Goal: Book appointment/travel/reservation

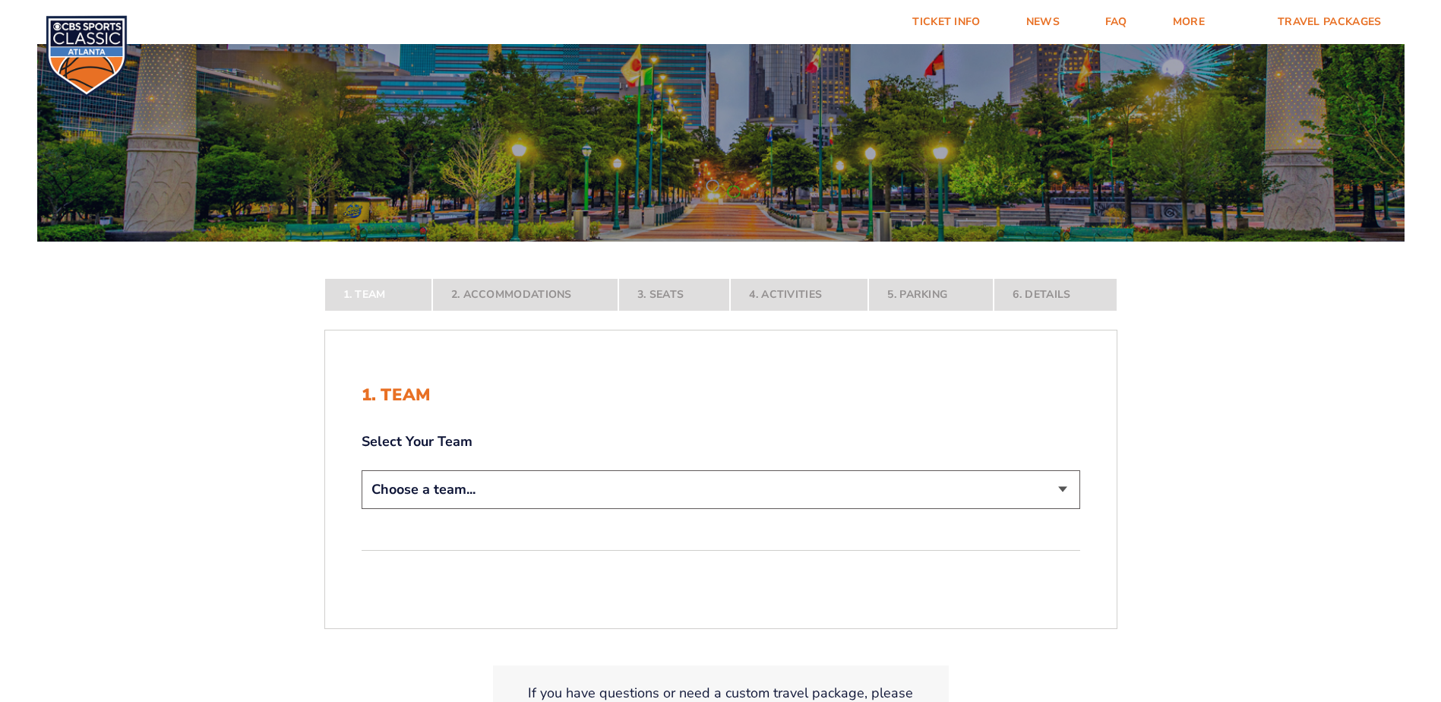
scroll to position [228, 0]
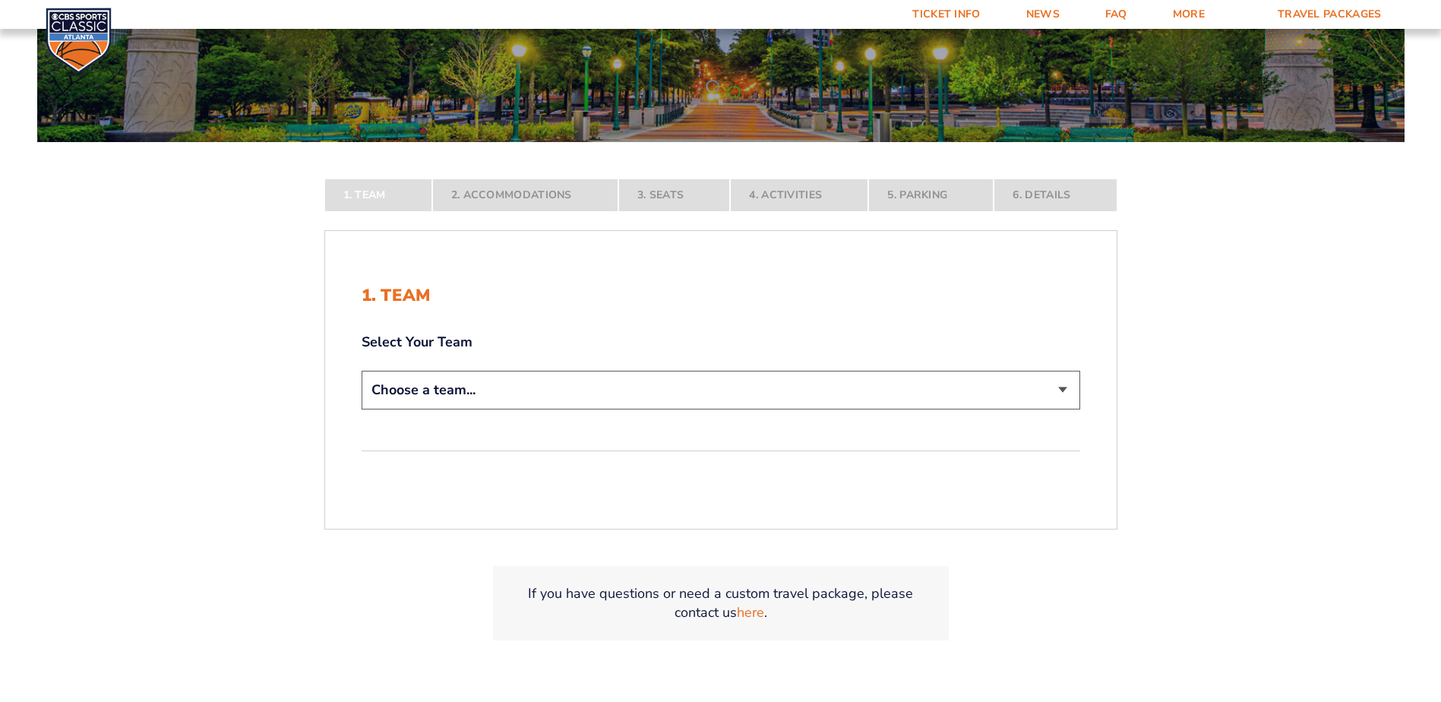
click at [1064, 391] on select "Choose a team... [US_STATE] Wildcats [US_STATE] State Buckeyes [US_STATE] Tar H…" at bounding box center [720, 390] width 718 height 39
select select "12956"
click at [361, 409] on select "Choose a team... Kentucky Wildcats Ohio State Buckeyes North Carolina Tar Heels…" at bounding box center [720, 390] width 718 height 39
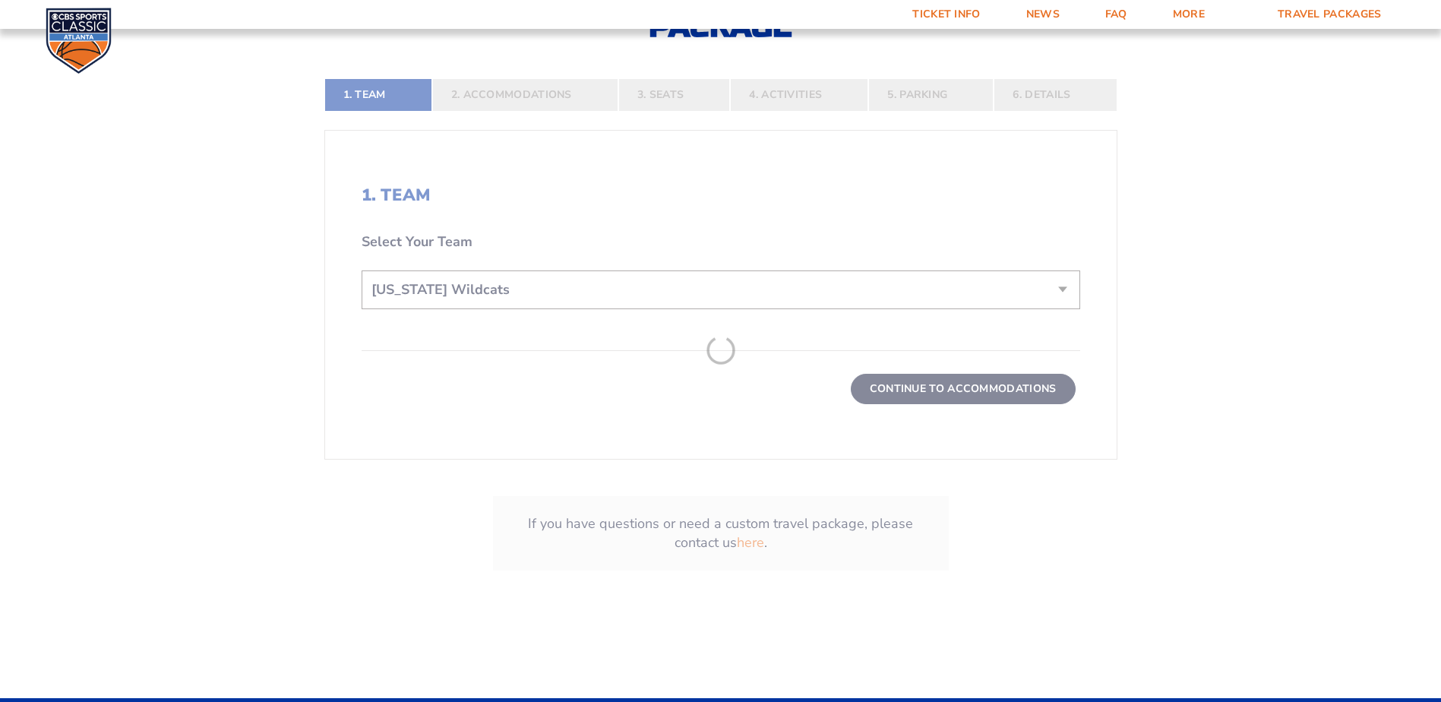
scroll to position [456, 0]
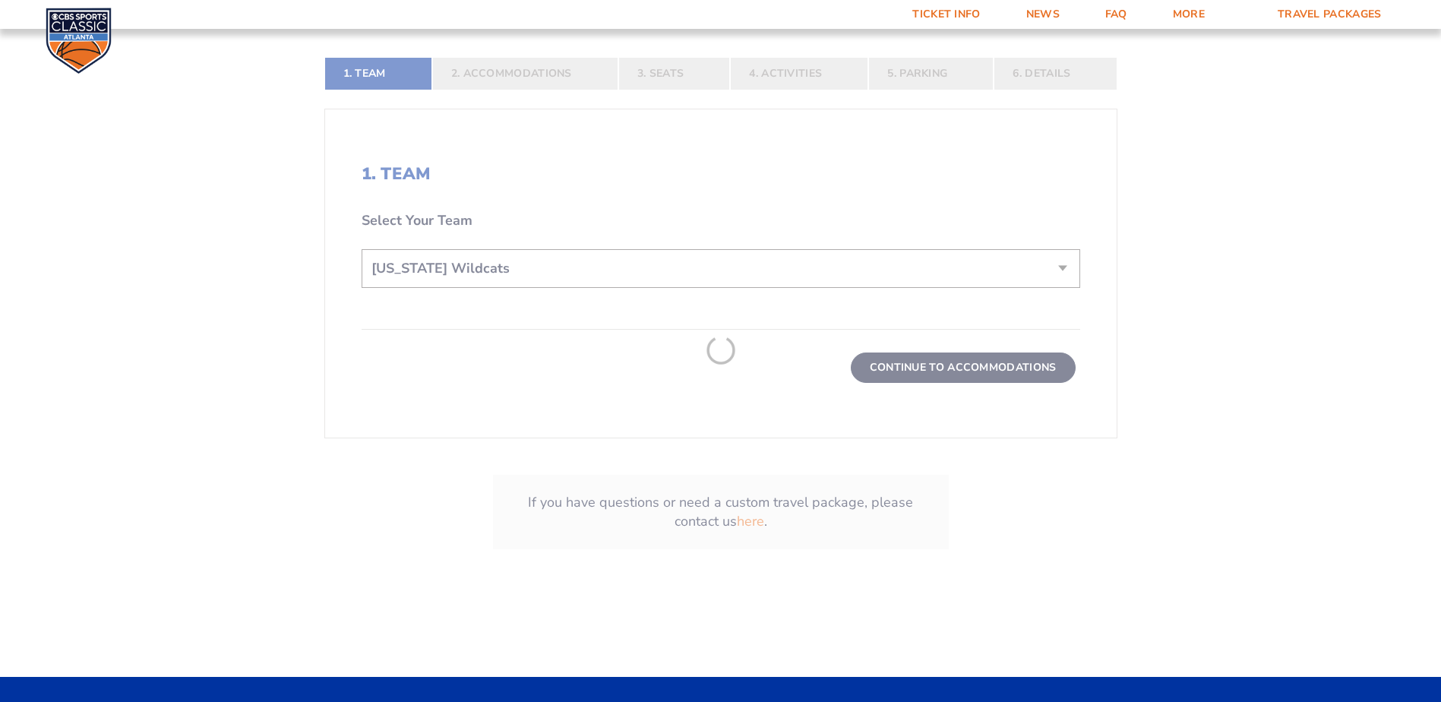
click at [994, 384] on form "Kentucky Kentucky Travel Package Ohio State Ohio State Travel Package North Car…" at bounding box center [720, 83] width 1441 height 1078
click at [989, 374] on form "Kentucky Kentucky Travel Package Ohio State Ohio State Travel Package North Car…" at bounding box center [720, 83] width 1441 height 1078
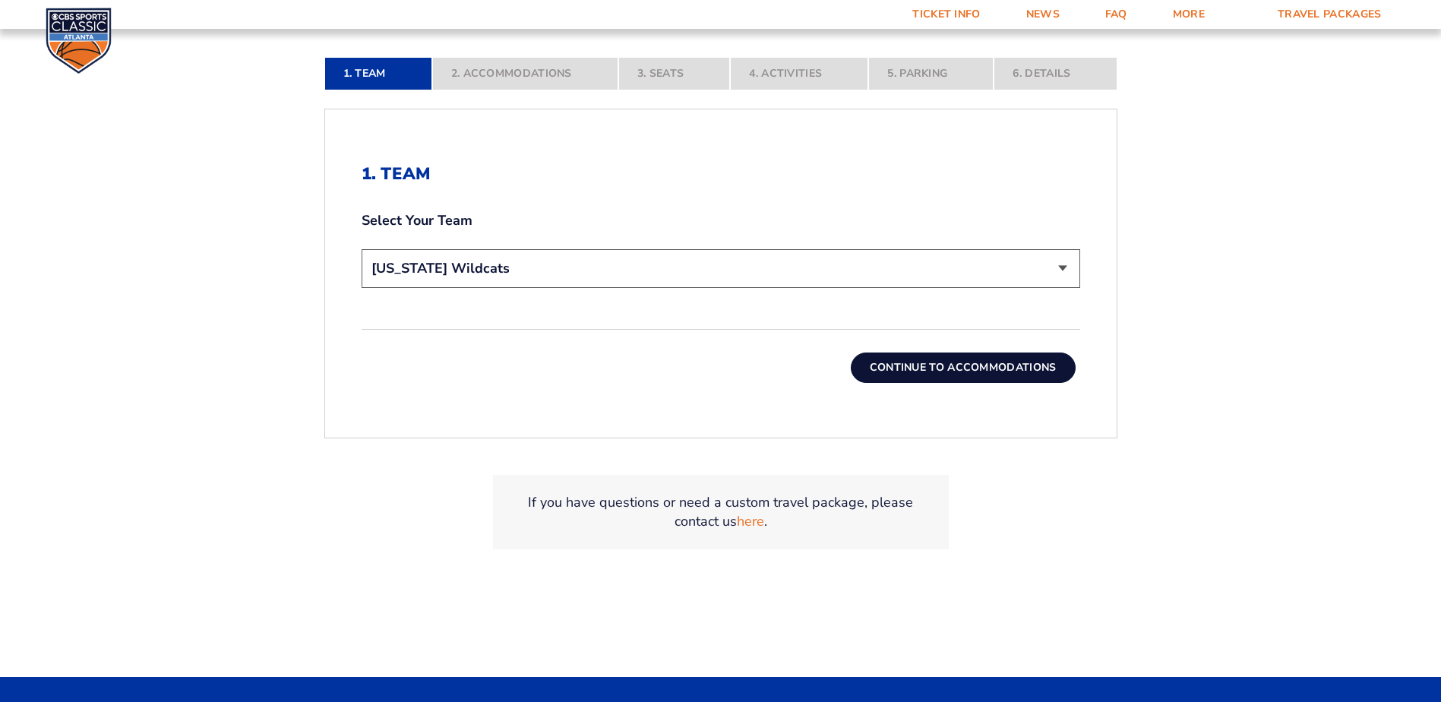
click at [983, 371] on button "Continue To Accommodations" at bounding box center [963, 367] width 225 height 30
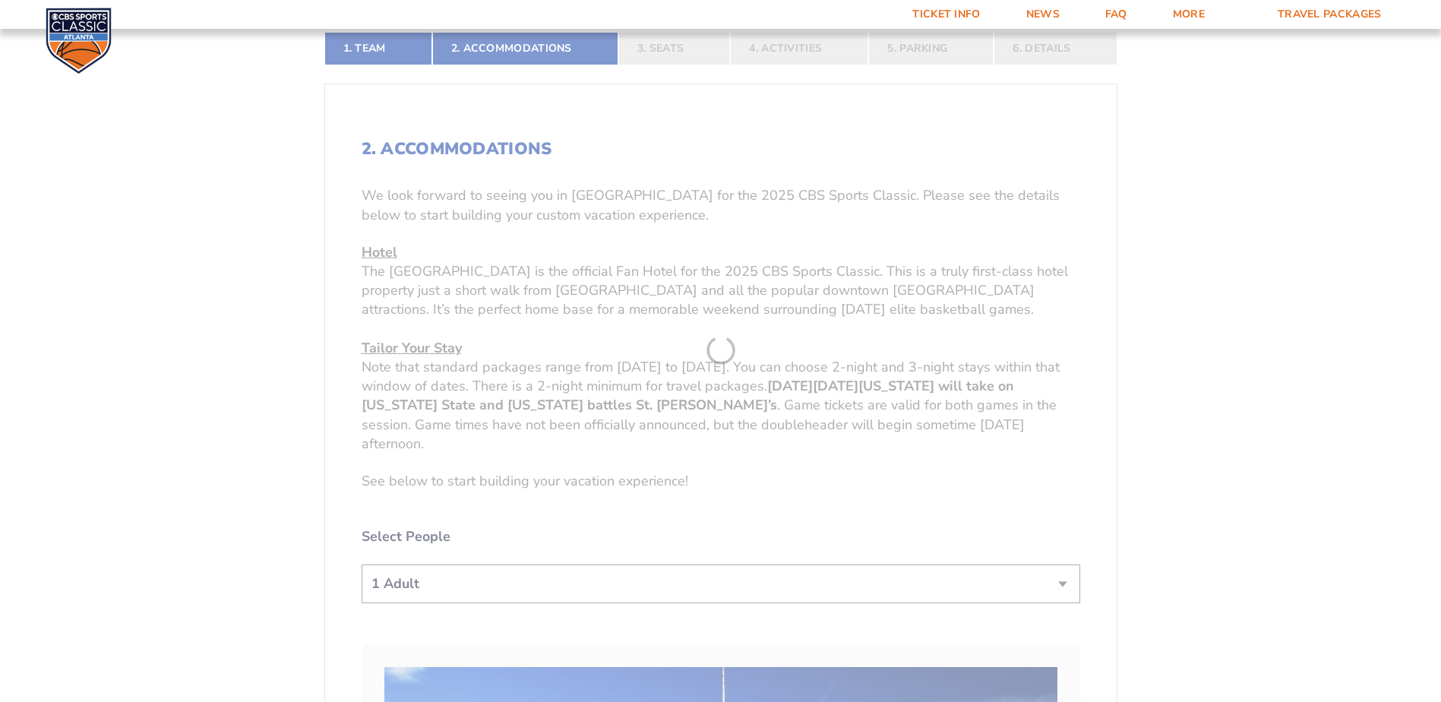
scroll to position [484, 0]
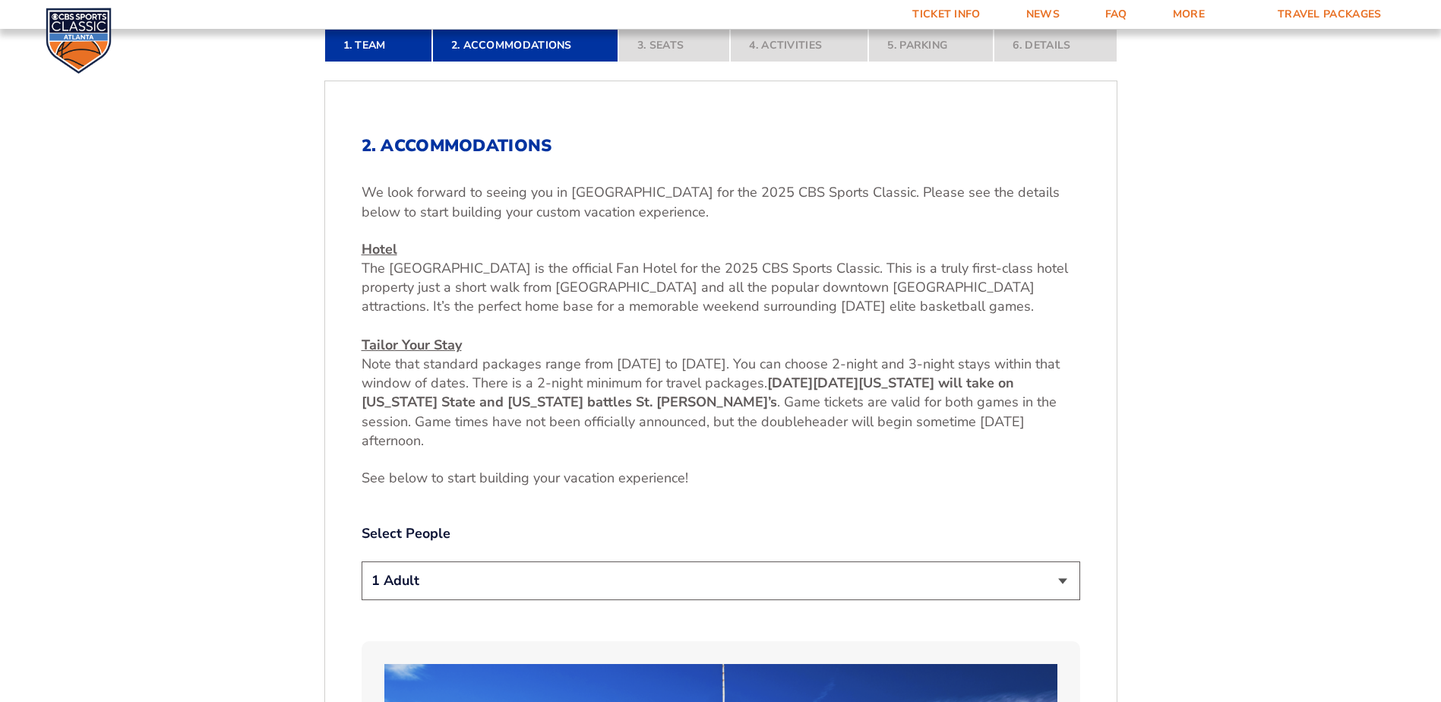
click at [1063, 590] on select "1 Adult 2 Adults 3 Adults 4 Adults 2 Adults + 1 Child 2 Adults + 2 Children 2 A…" at bounding box center [720, 580] width 718 height 39
select select "2 Adults"
click at [361, 561] on select "1 Adult 2 Adults 3 Adults 4 Adults 2 Adults + 1 Child 2 Adults + 2 Children 2 A…" at bounding box center [720, 580] width 718 height 39
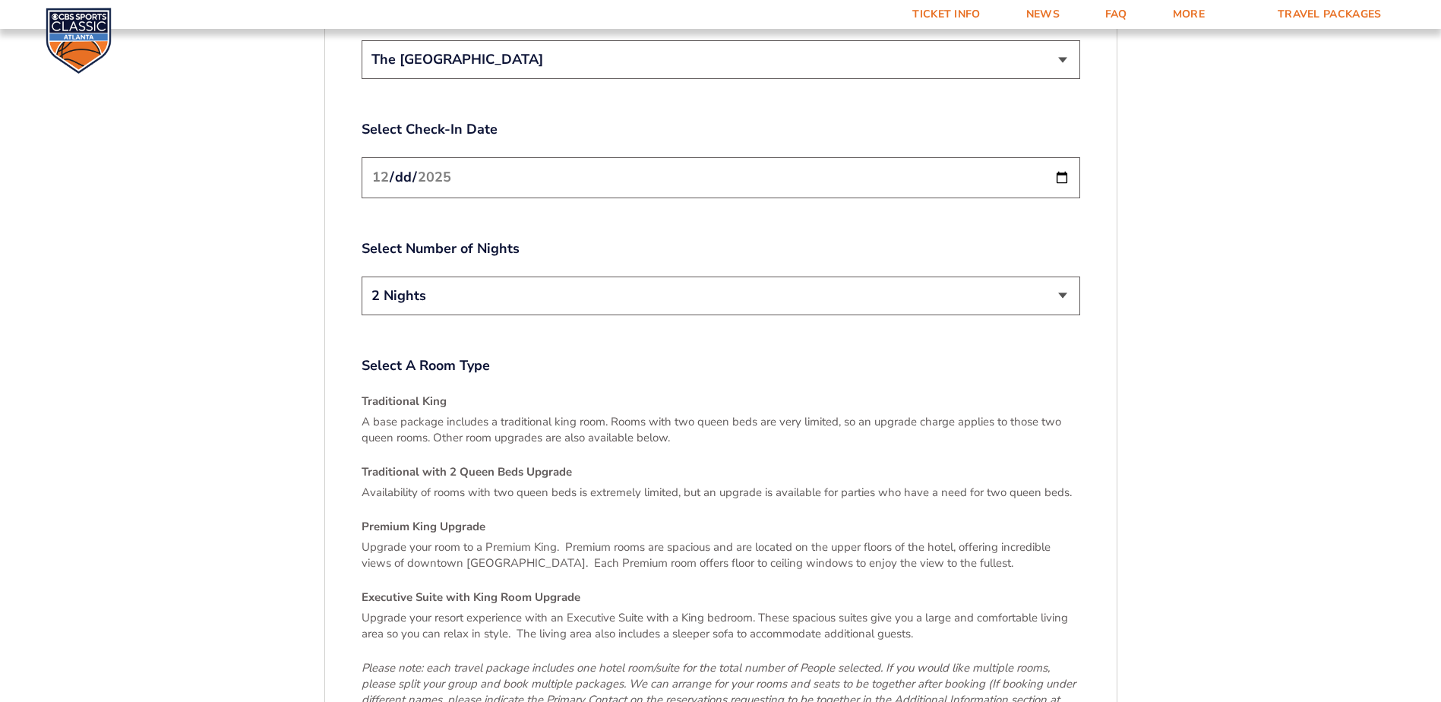
scroll to position [2002, 0]
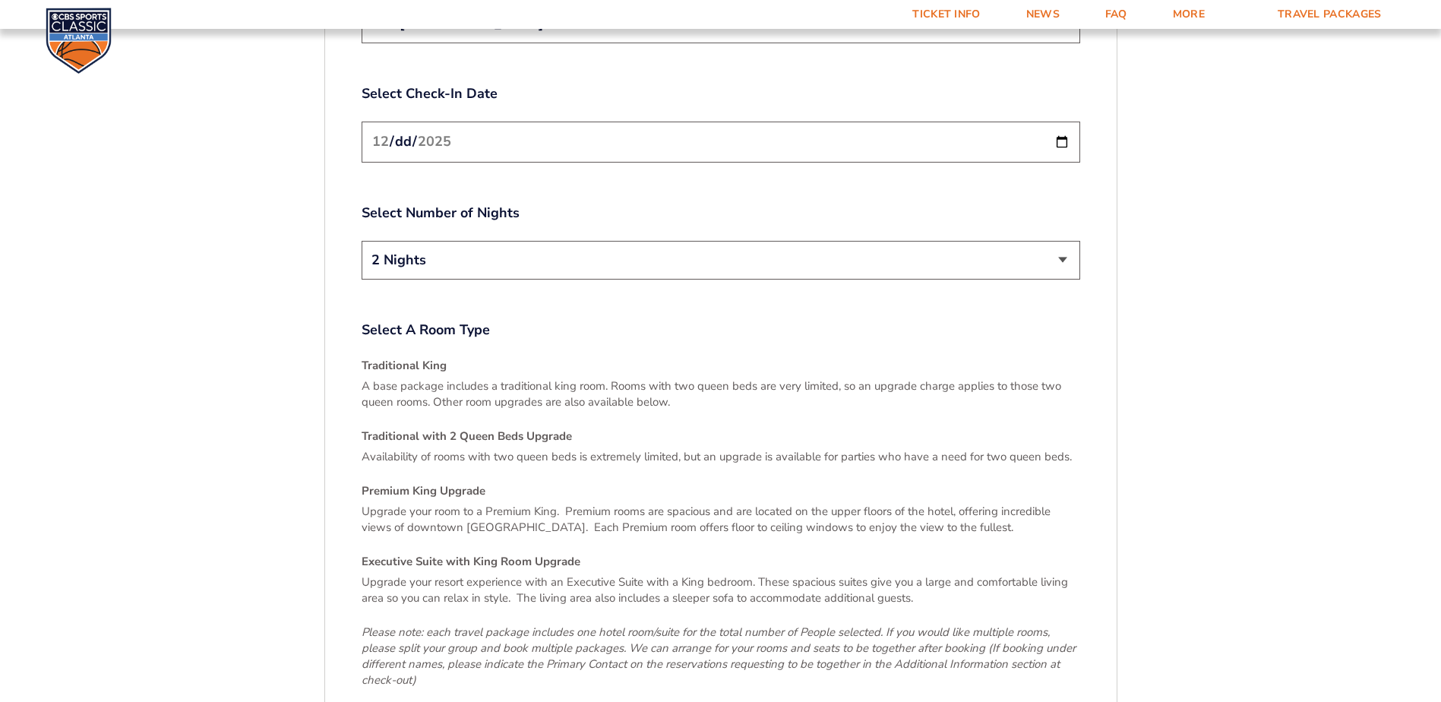
click at [1063, 125] on input "2025-12-19" at bounding box center [720, 142] width 718 height 40
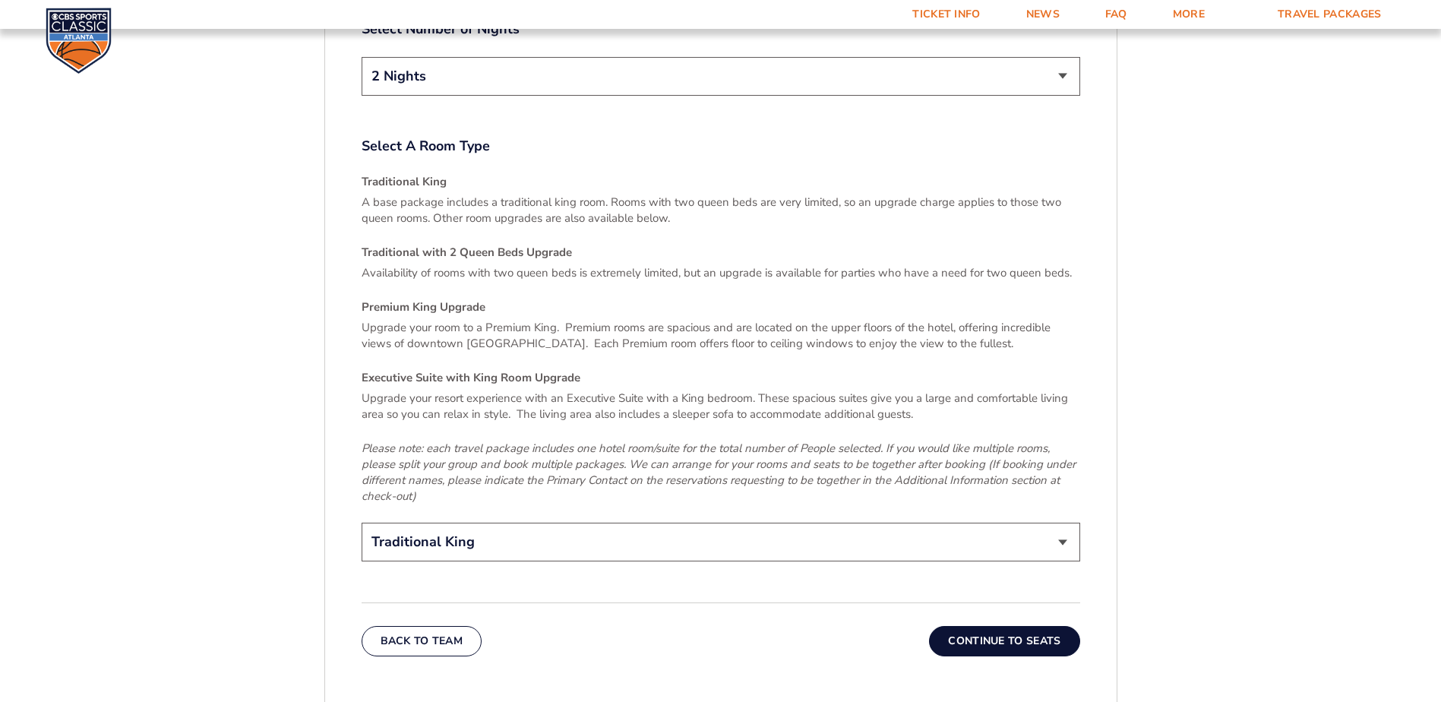
scroll to position [2149, 0]
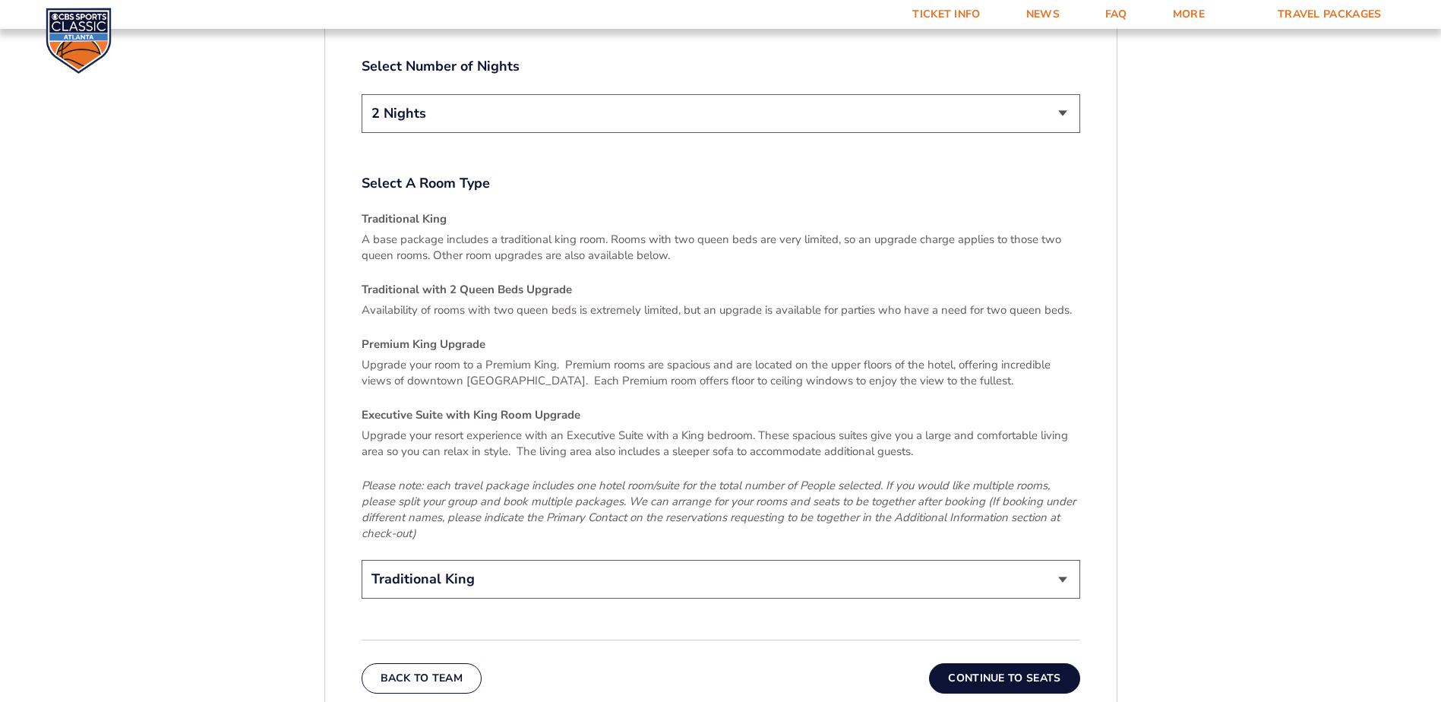
click at [1063, 560] on select "Traditional King Traditional with 2 Queen Beds Upgrade (+$45 per night) Premium…" at bounding box center [720, 579] width 718 height 39
click at [1014, 663] on button "Continue To Seats" at bounding box center [1004, 678] width 150 height 30
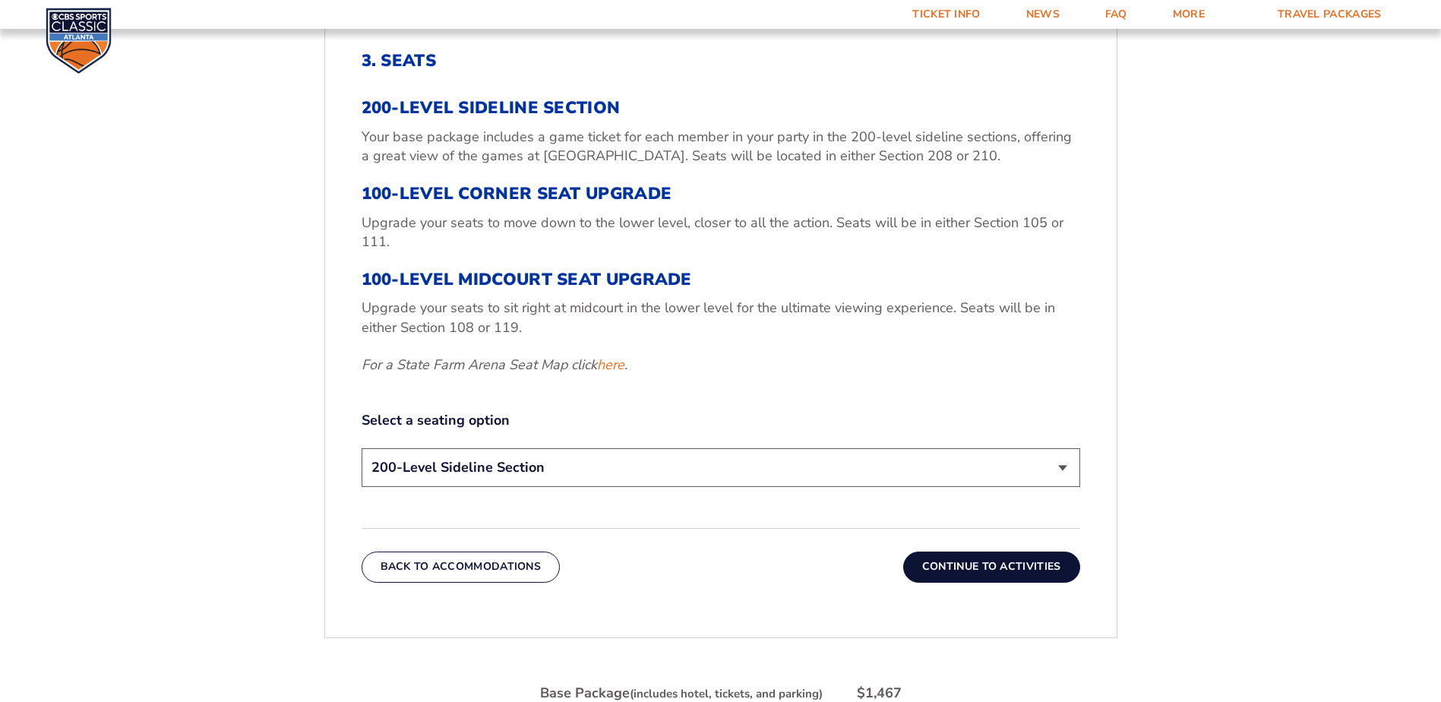
scroll to position [636, 0]
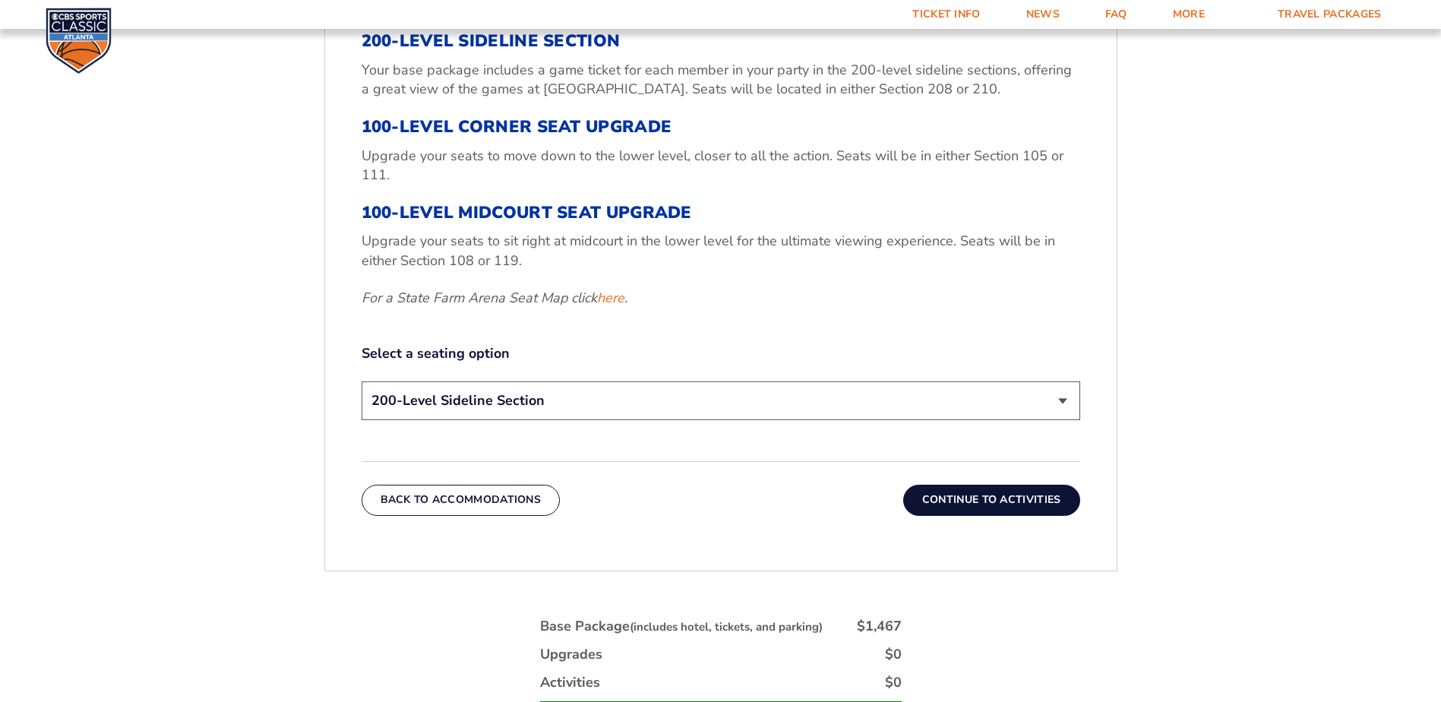
click at [994, 499] on button "Continue To Activities" at bounding box center [991, 499] width 177 height 30
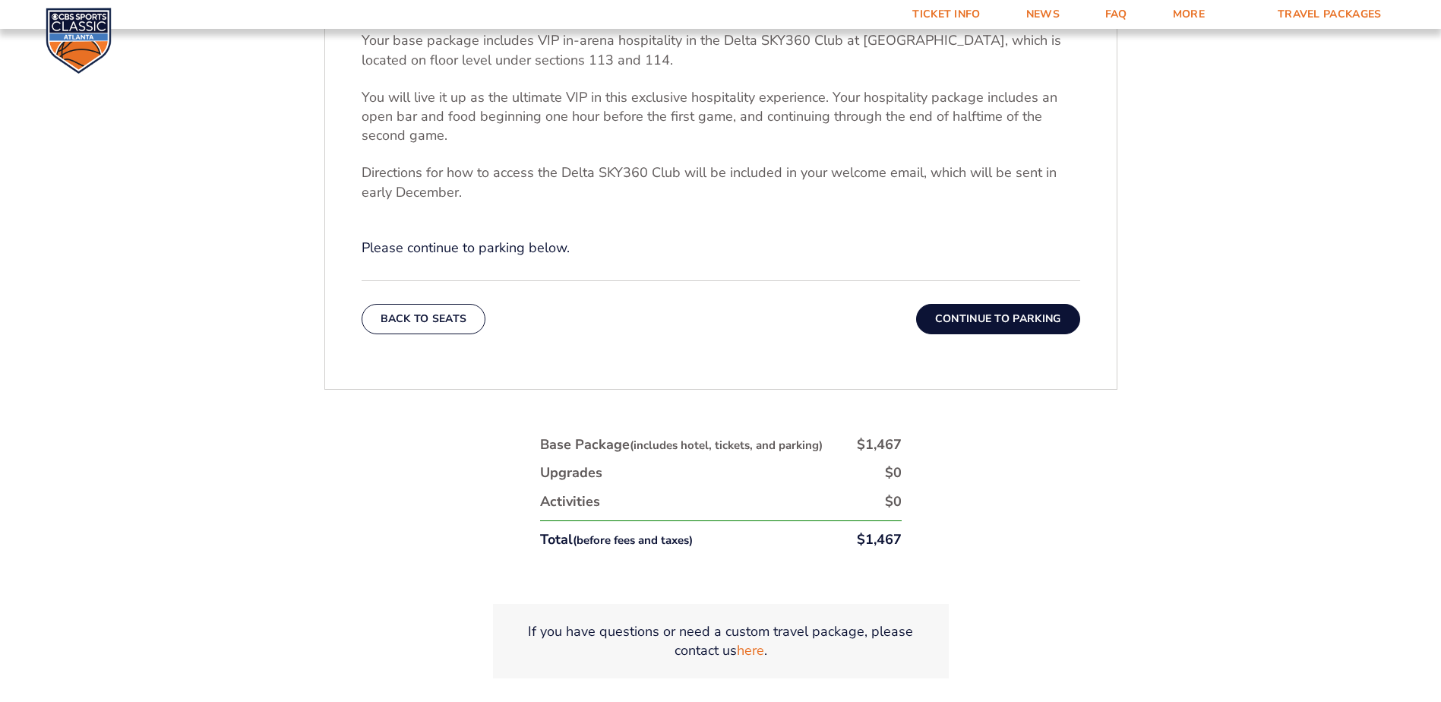
scroll to position [560, 0]
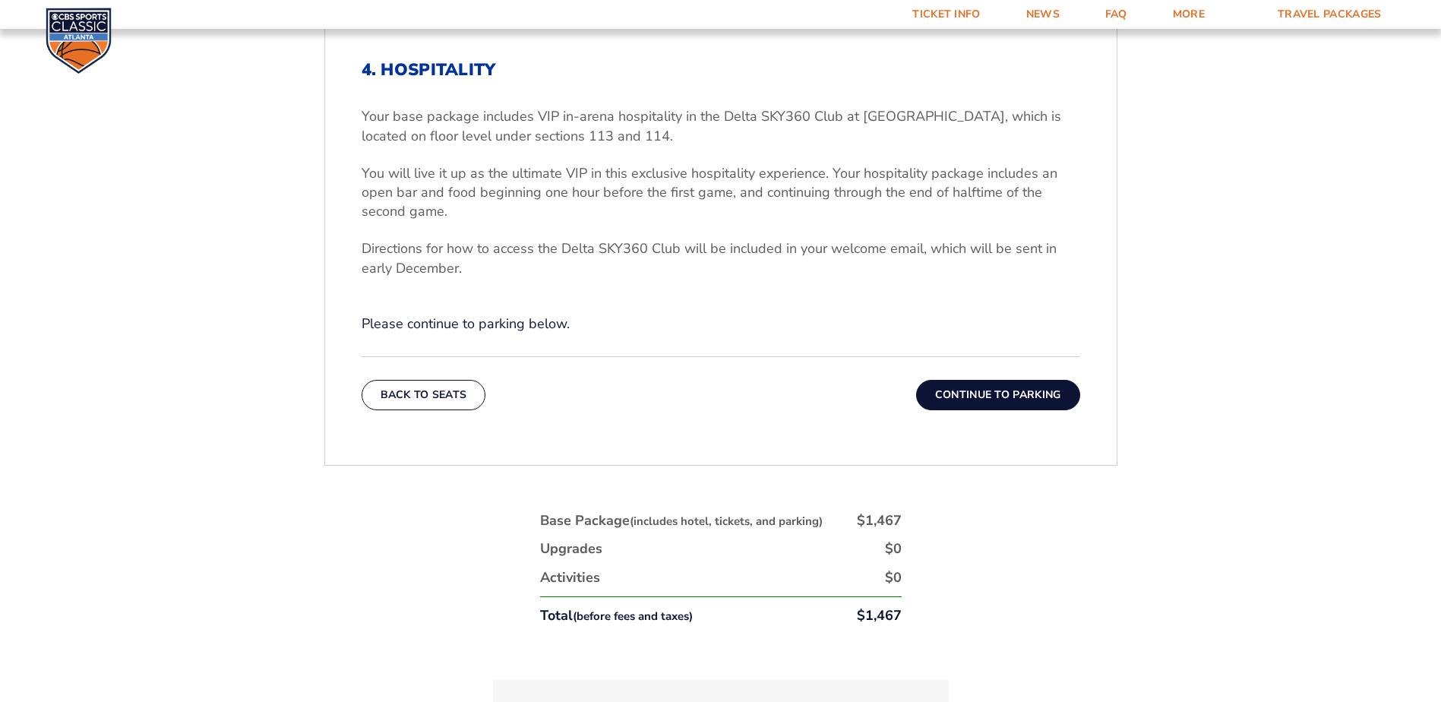
click at [995, 395] on button "Continue To Parking" at bounding box center [998, 395] width 164 height 30
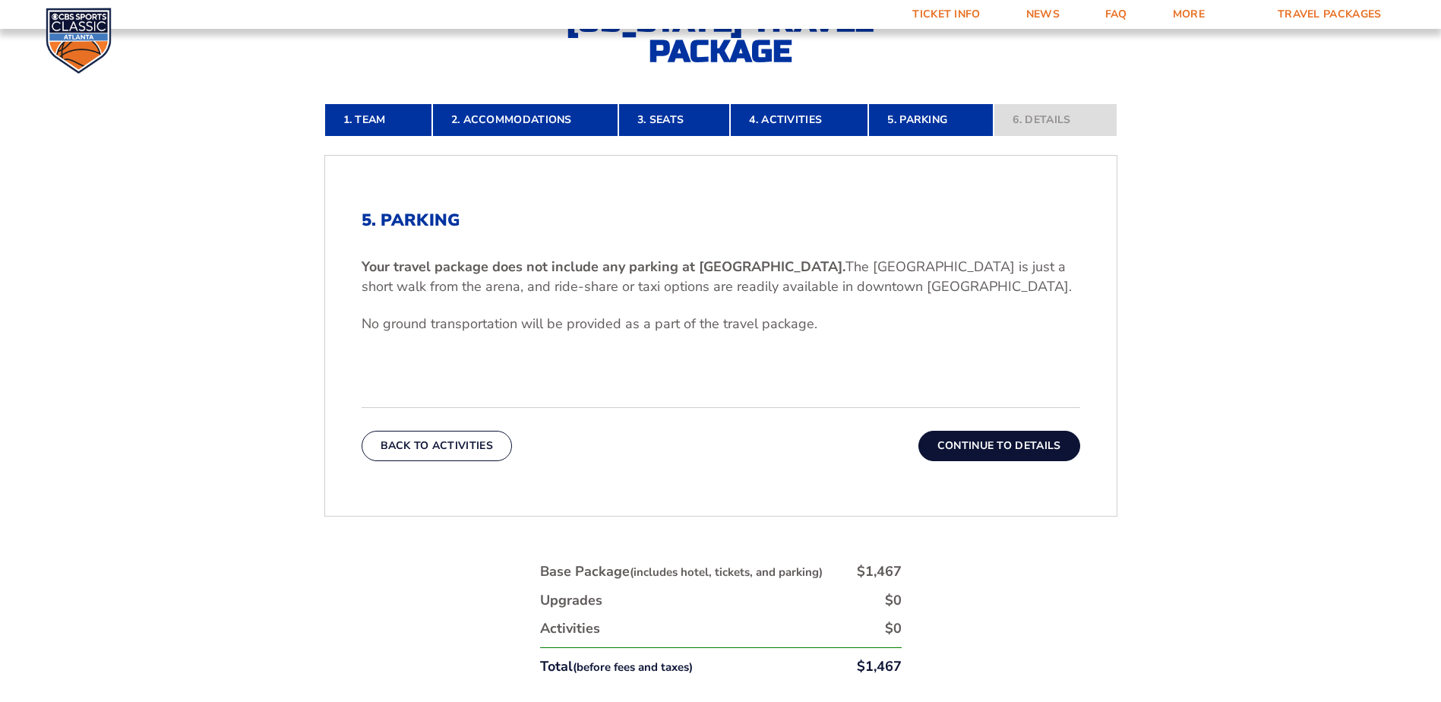
scroll to position [408, 0]
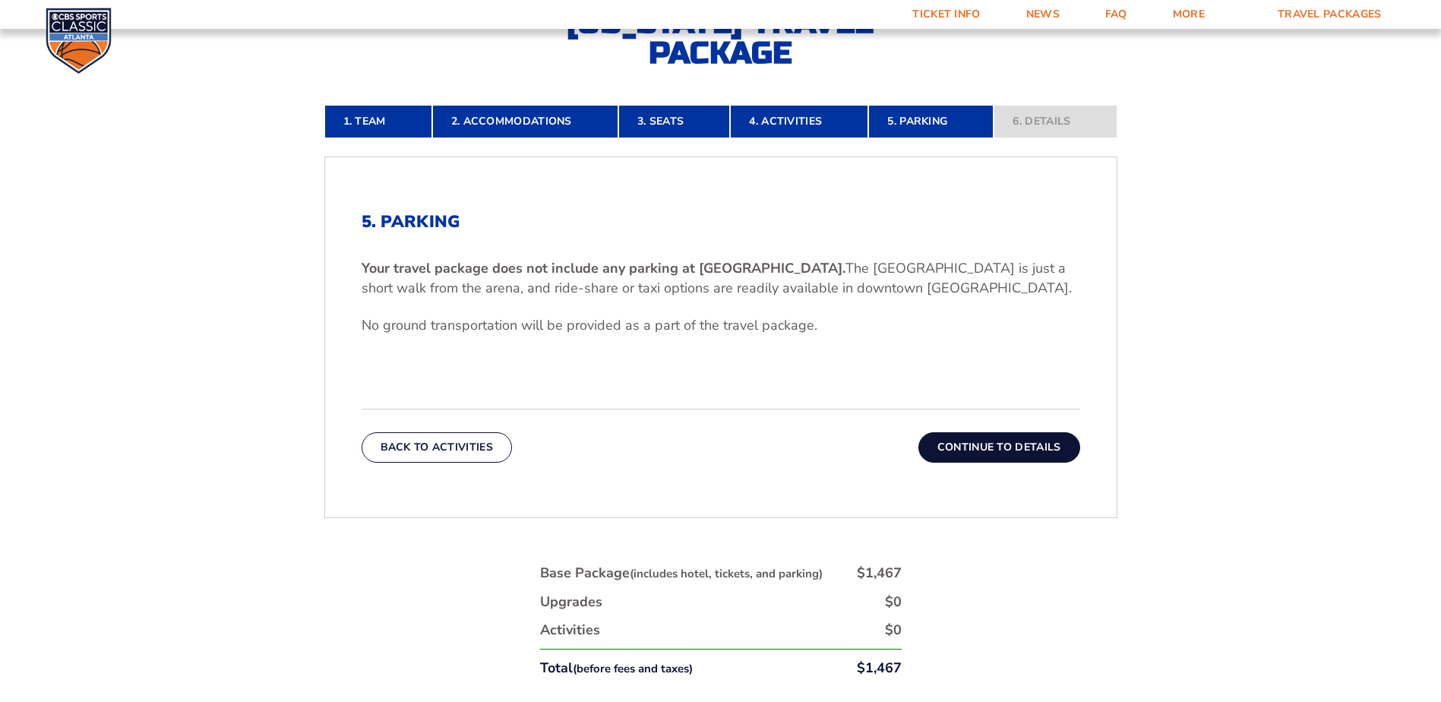
click at [994, 444] on button "Continue To Details" at bounding box center [999, 447] width 162 height 30
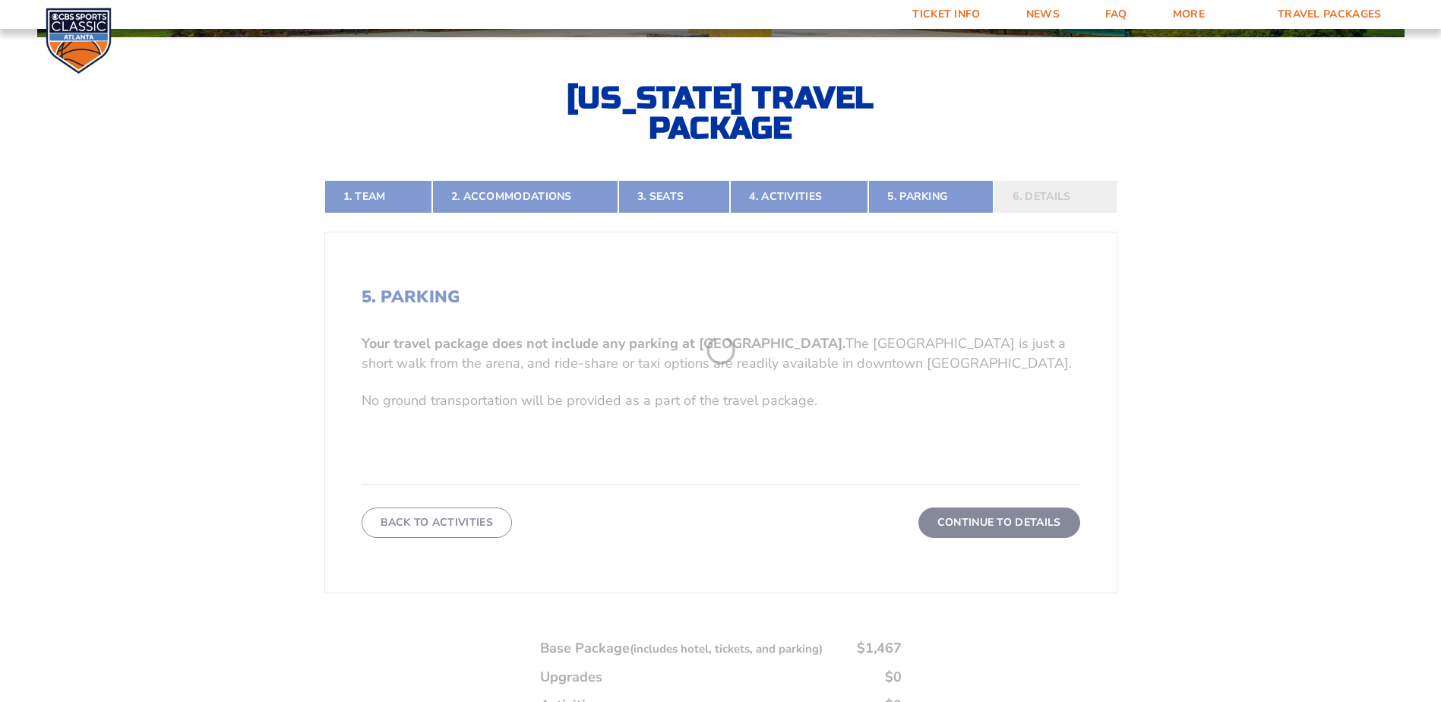
scroll to position [332, 0]
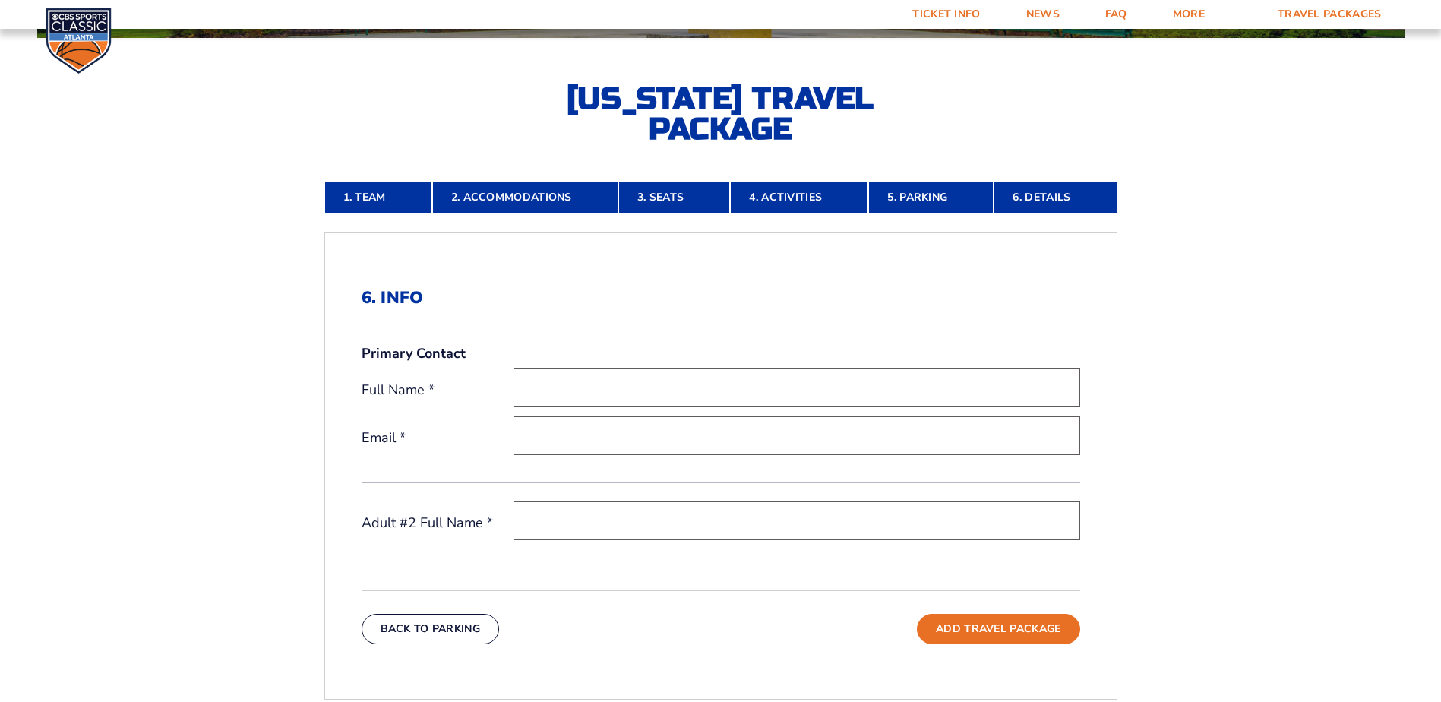
click at [573, 393] on input "text" at bounding box center [796, 387] width 566 height 39
type input "John Bentley"
type input "bentleyjv@centrusenrgy.com"
type input "Angela Bentley"
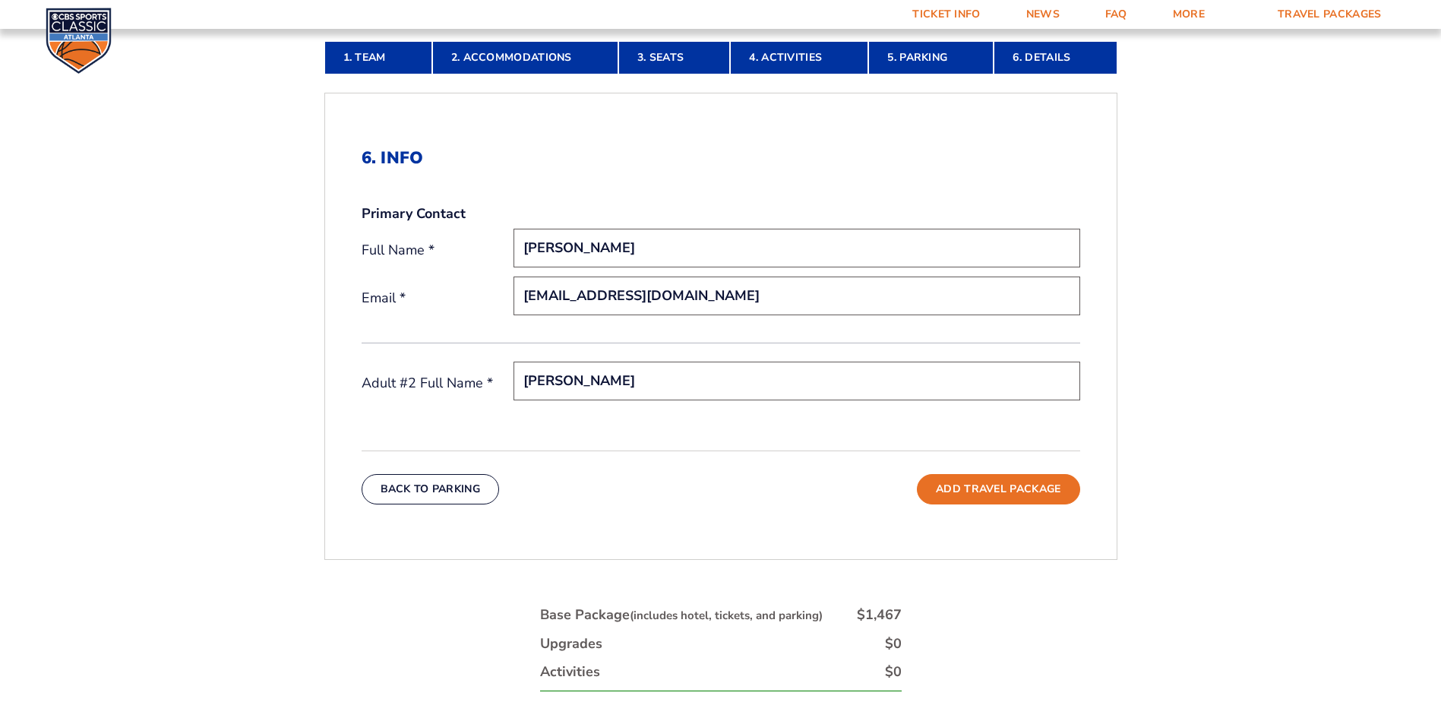
scroll to position [484, 0]
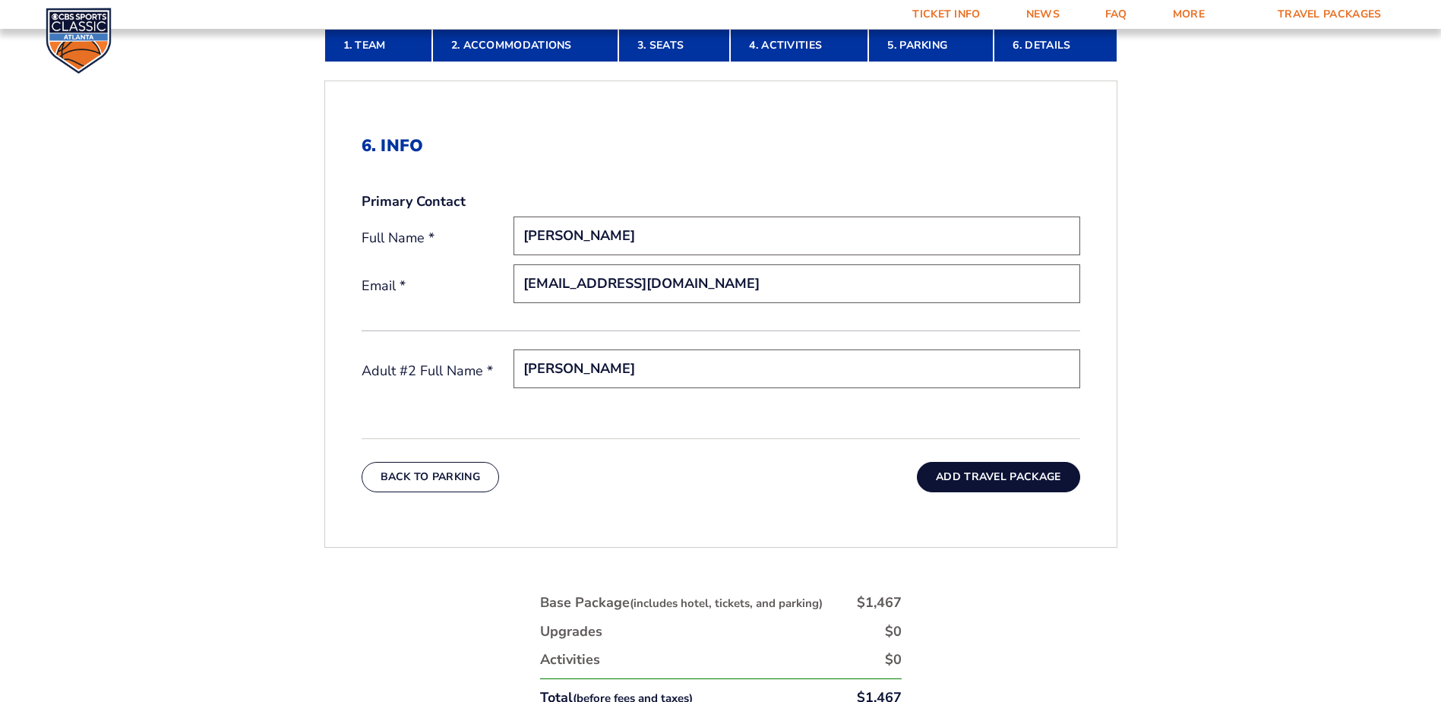
click at [1002, 481] on button "Add Travel Package" at bounding box center [998, 477] width 163 height 30
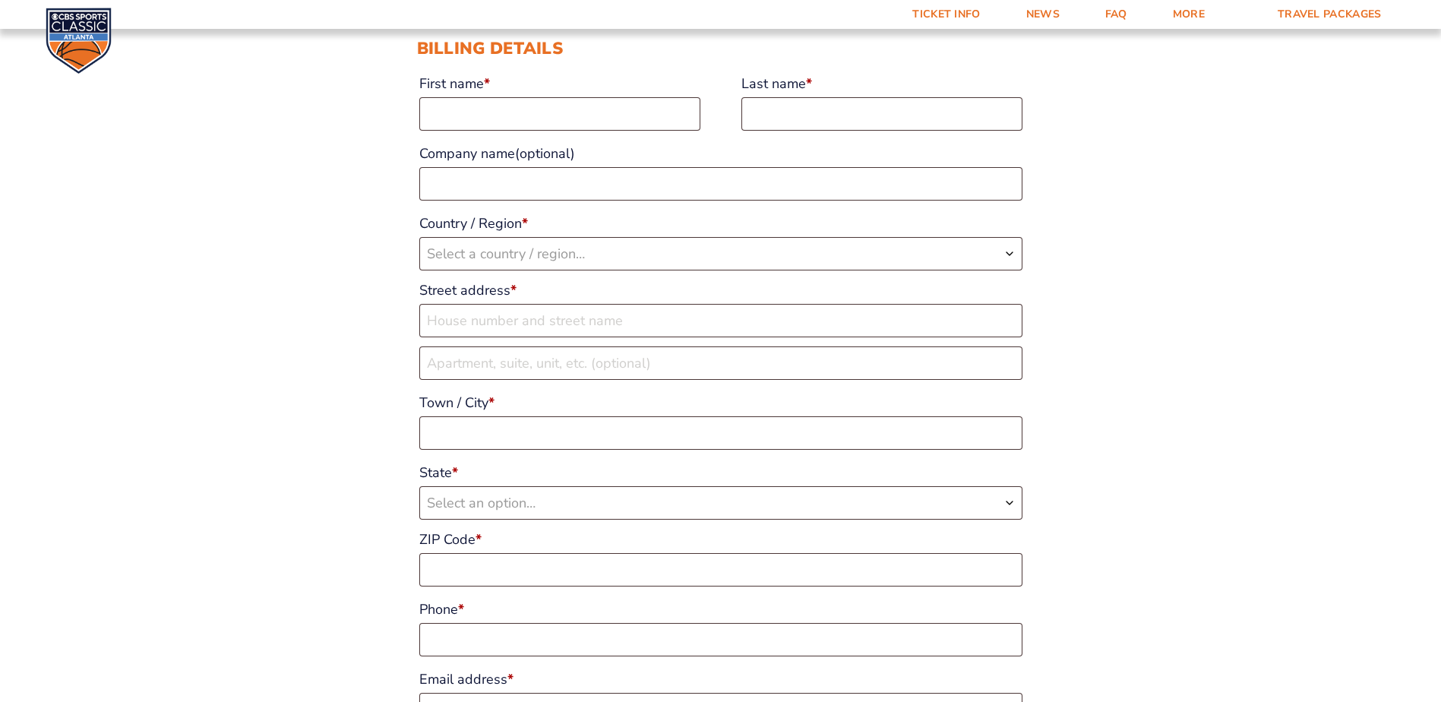
scroll to position [228, 0]
